Goal: Information Seeking & Learning: Learn about a topic

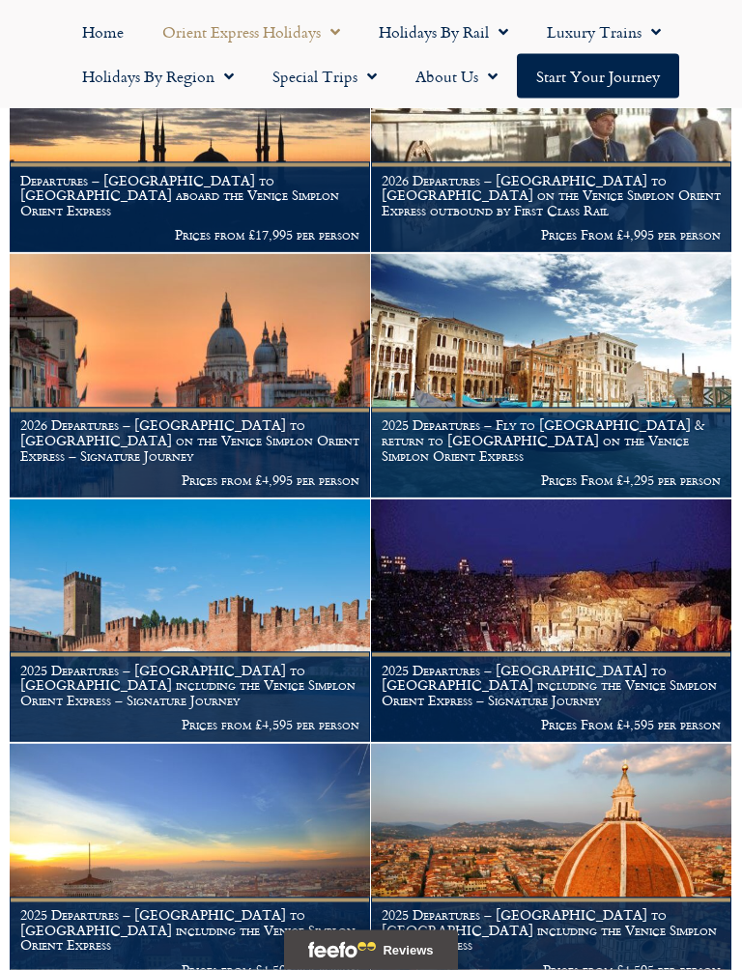
scroll to position [759, 0]
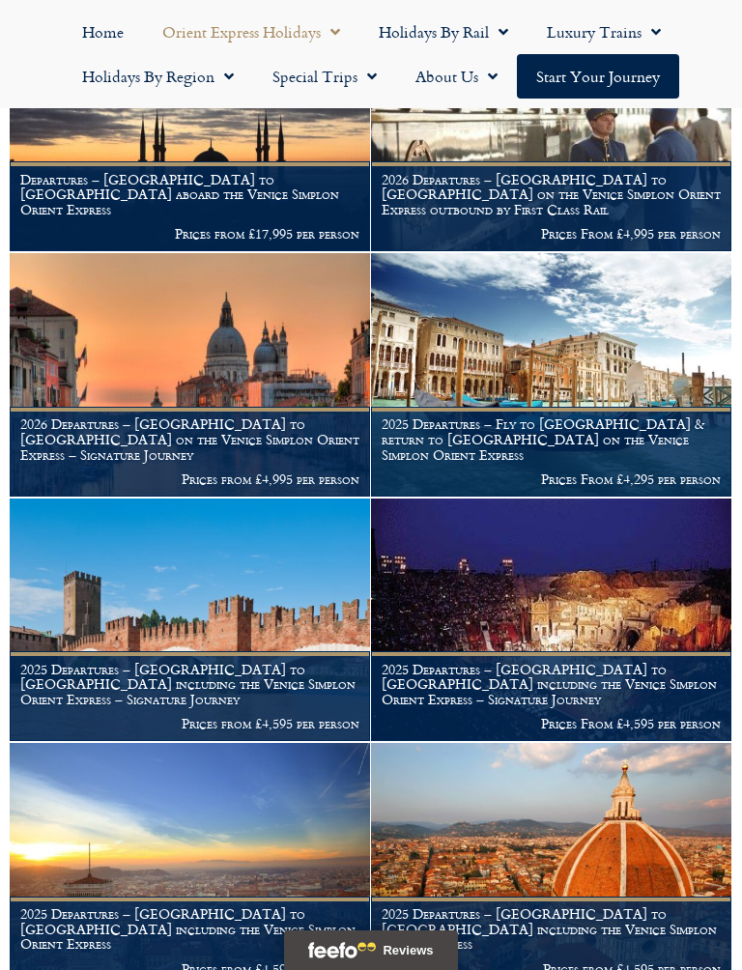
click at [271, 380] on img at bounding box center [190, 374] width 361 height 243
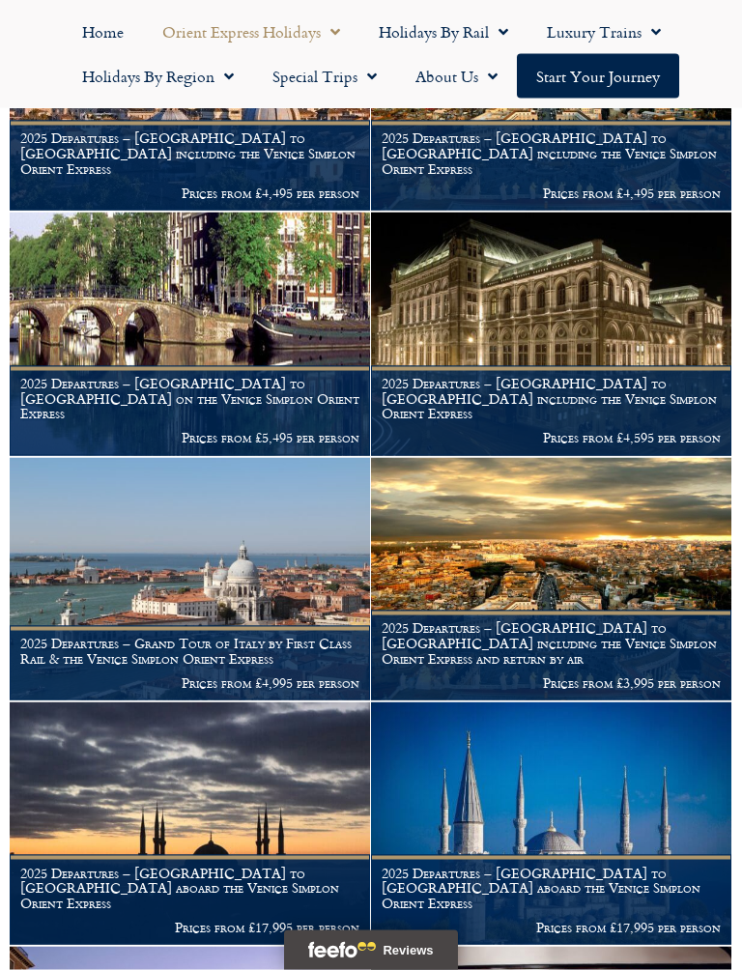
scroll to position [1780, 0]
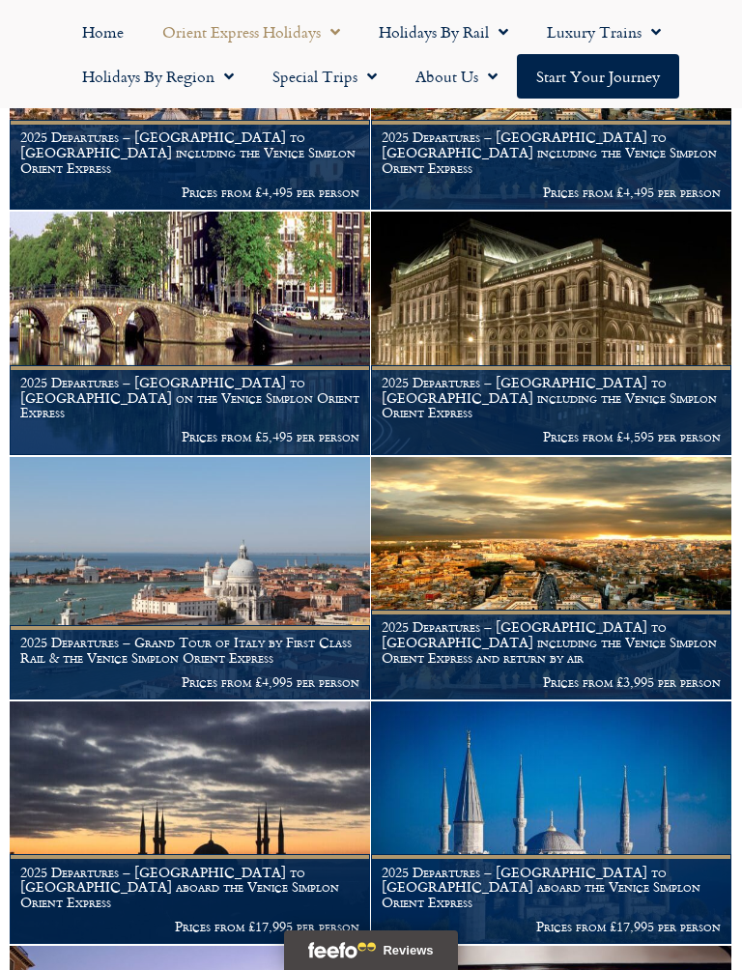
click at [631, 325] on img at bounding box center [551, 333] width 361 height 243
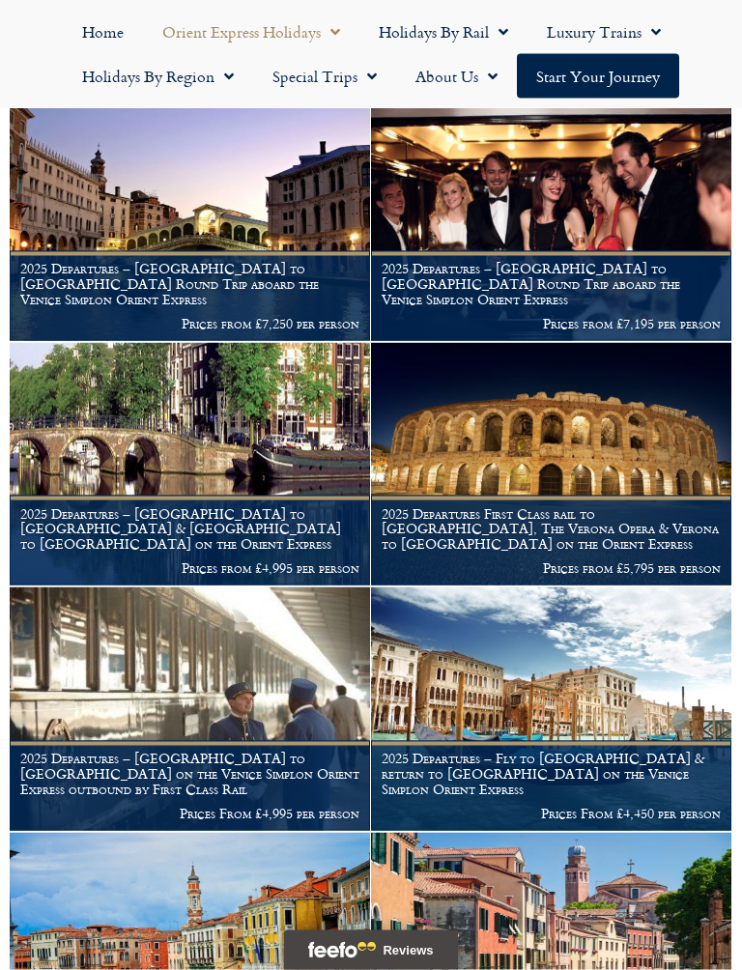
scroll to position [2630, 0]
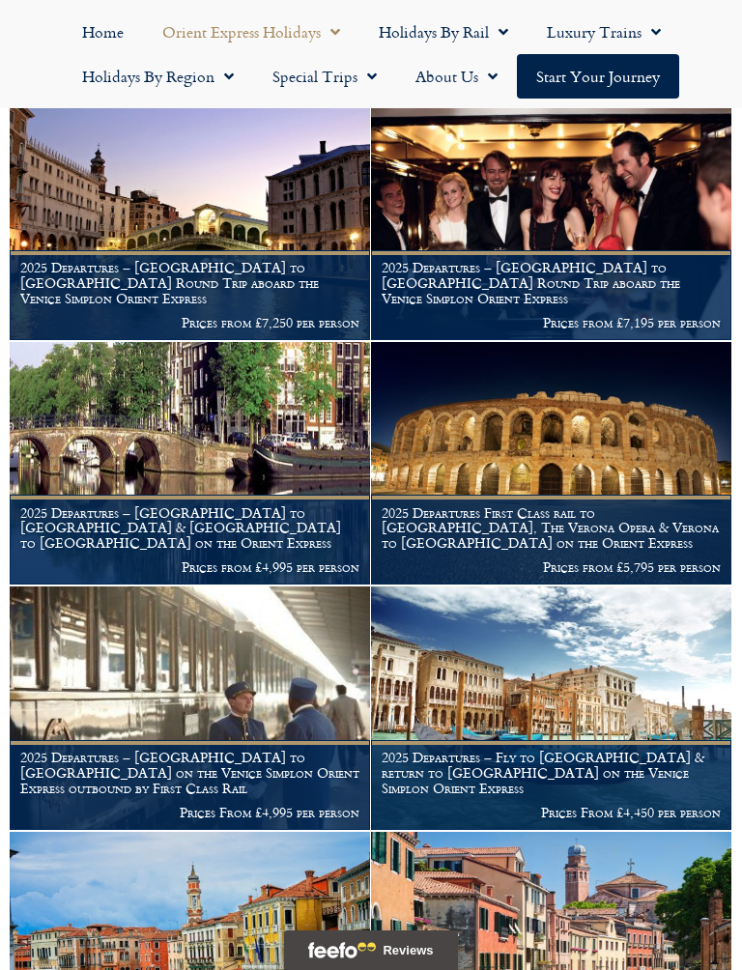
click at [680, 225] on img at bounding box center [551, 218] width 361 height 243
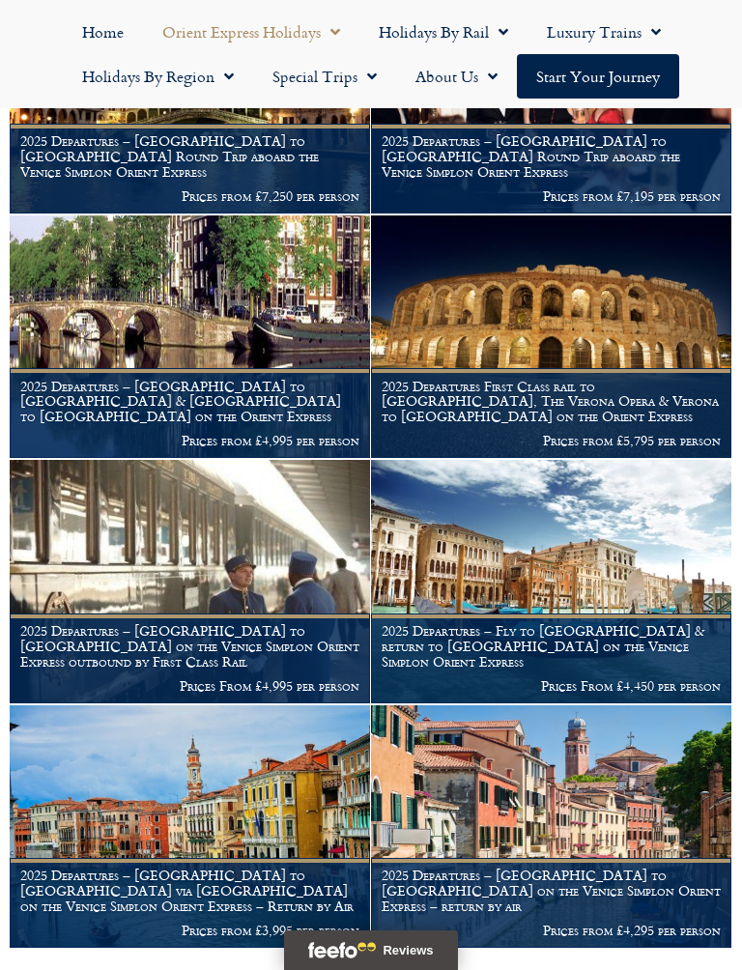
scroll to position [2753, 0]
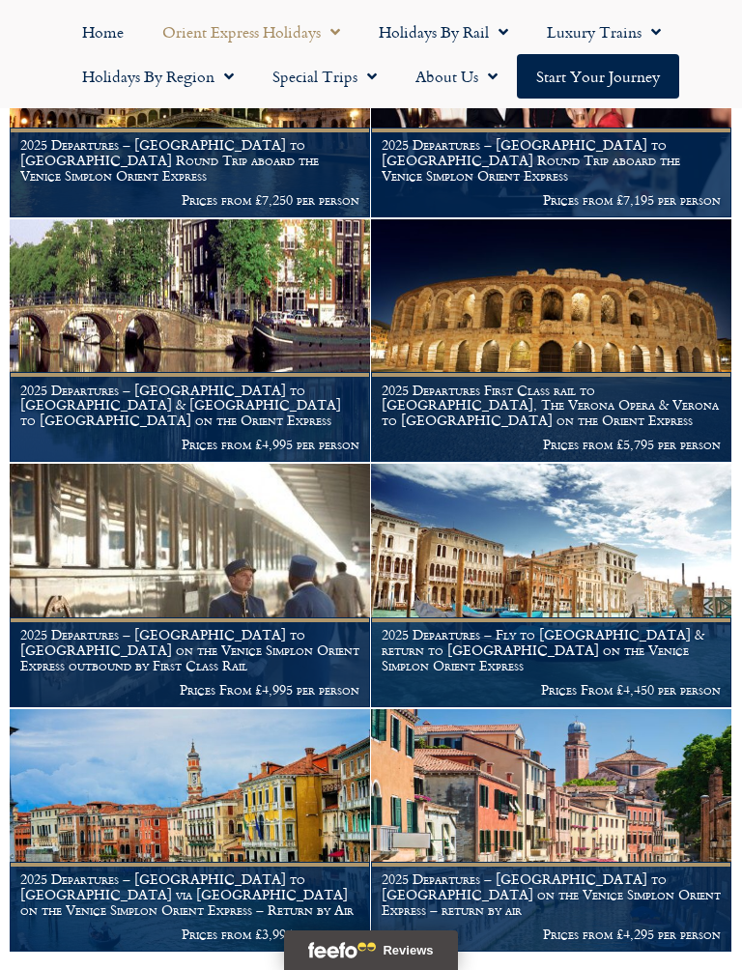
click at [306, 372] on figcaption "2025 Departures – London to Venice & Venice to Amsterdam on the Orient Express …" at bounding box center [190, 417] width 361 height 90
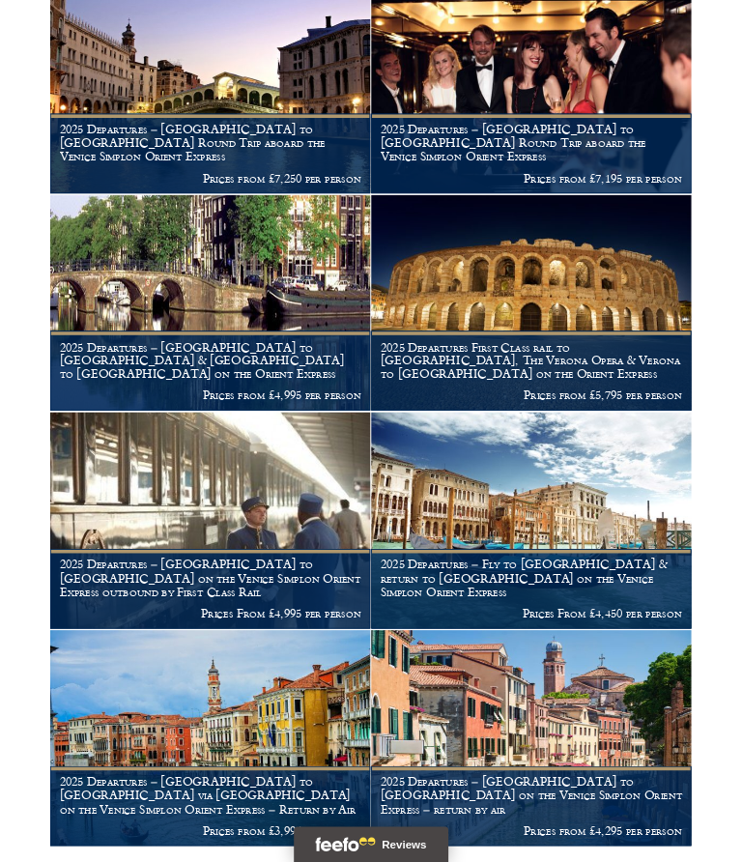
scroll to position [2807, 0]
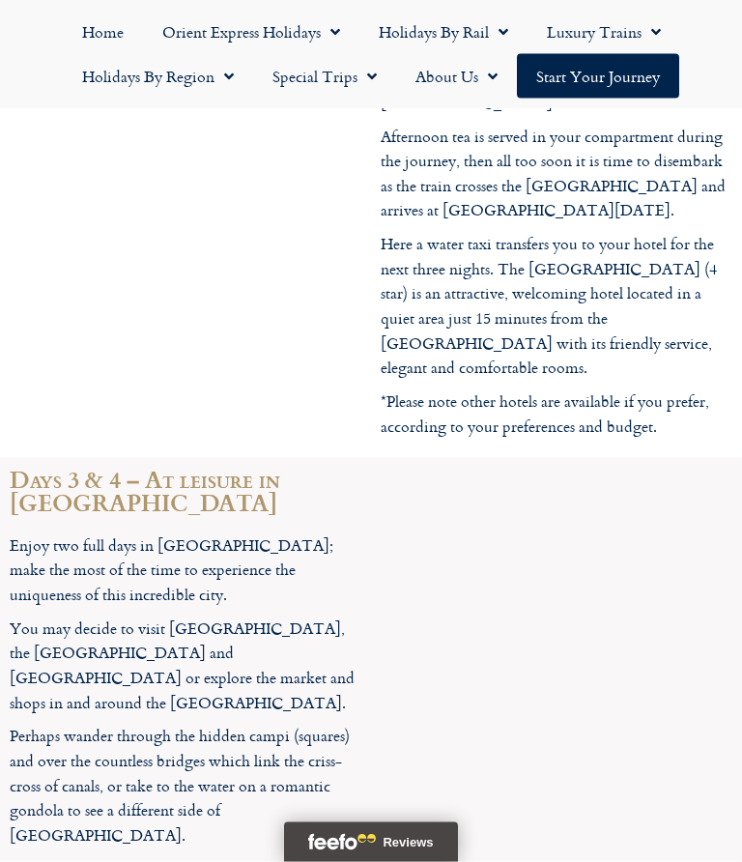
scroll to position [4467, 0]
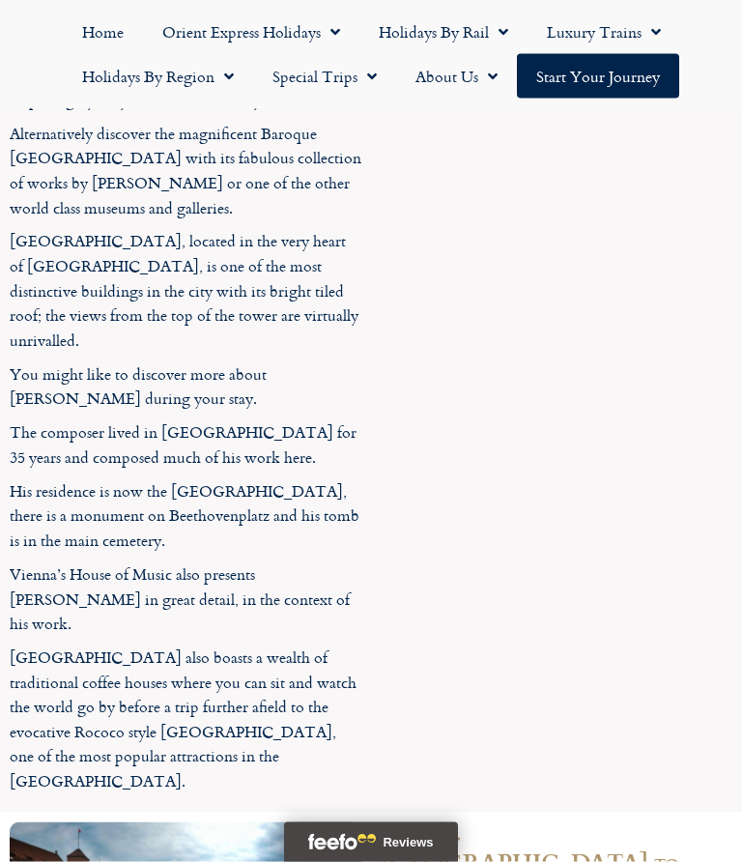
scroll to position [4529, 0]
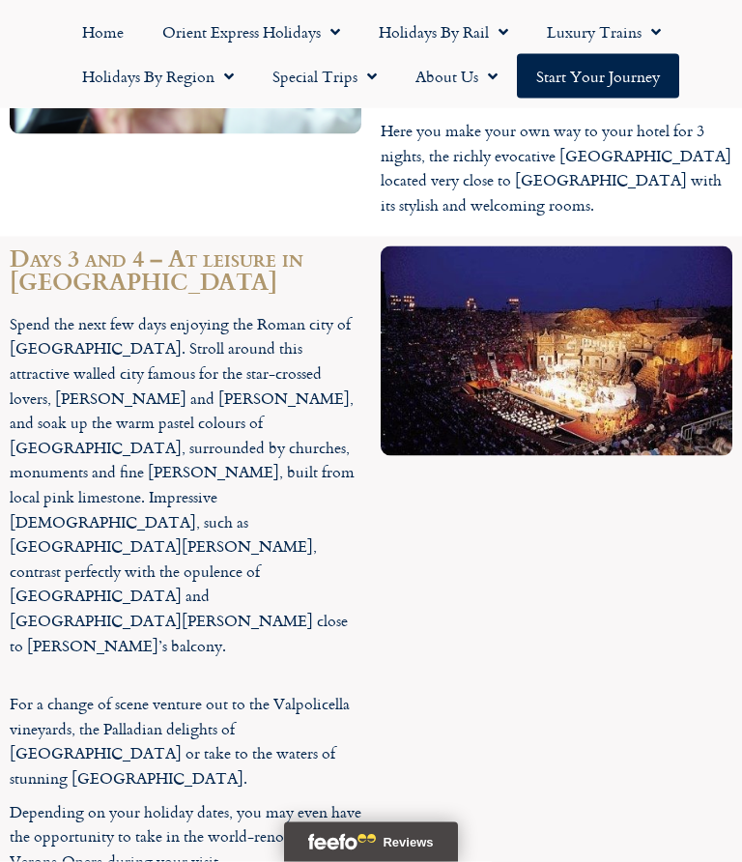
scroll to position [4782, 0]
